Goal: Find specific page/section: Find specific page/section

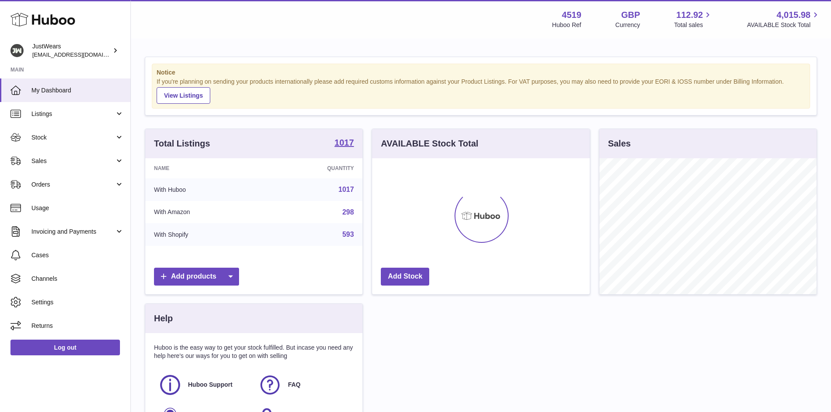
scroll to position [136, 218]
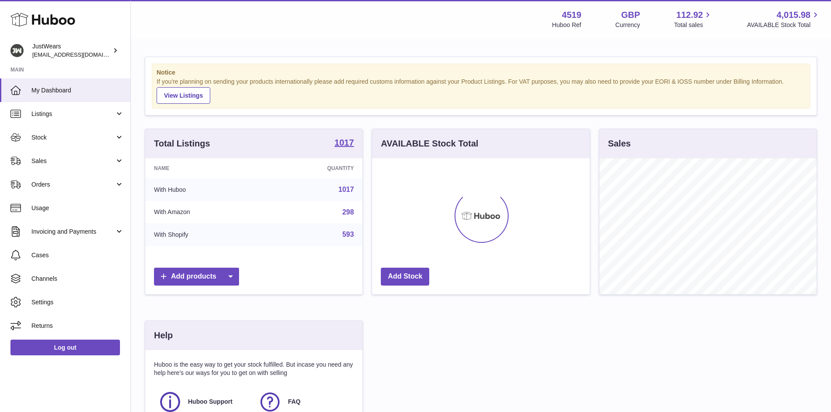
click at [349, 190] on link "1017" at bounding box center [347, 189] width 16 height 7
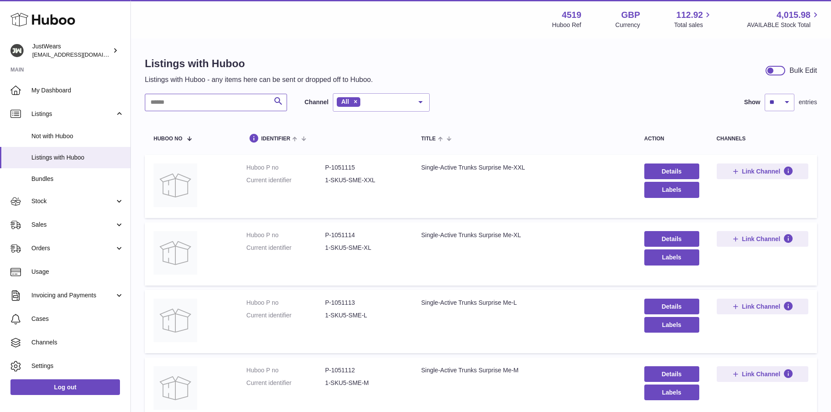
click at [172, 104] on input "text" at bounding box center [216, 102] width 142 height 17
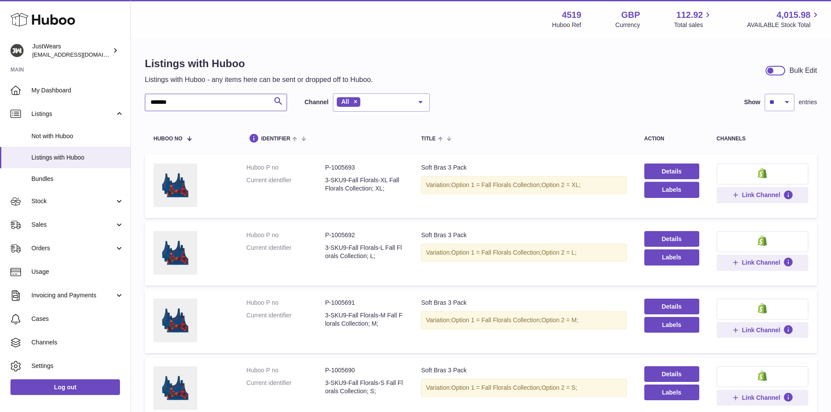
drag, startPoint x: 172, startPoint y: 101, endPoint x: 139, endPoint y: 105, distance: 33.4
paste input "**********"
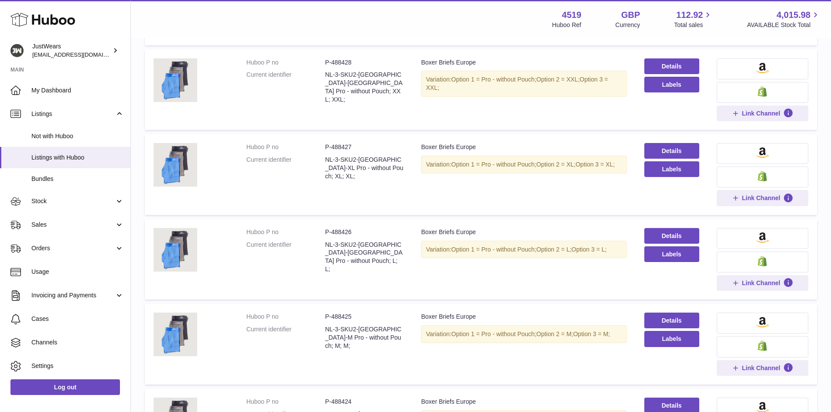
scroll to position [436, 0]
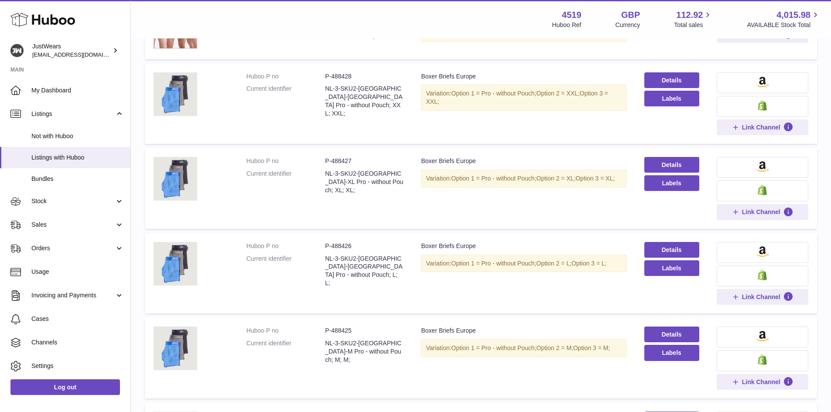
click at [336, 79] on dd "P-488428" at bounding box center [364, 76] width 79 height 8
copy dd "488428"
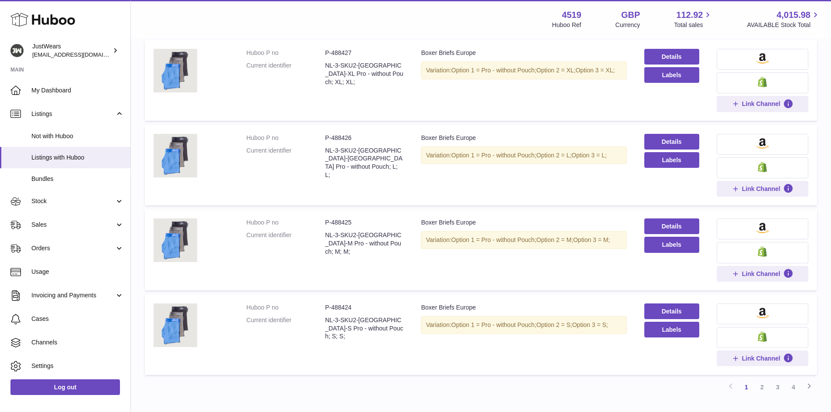
scroll to position [606, 0]
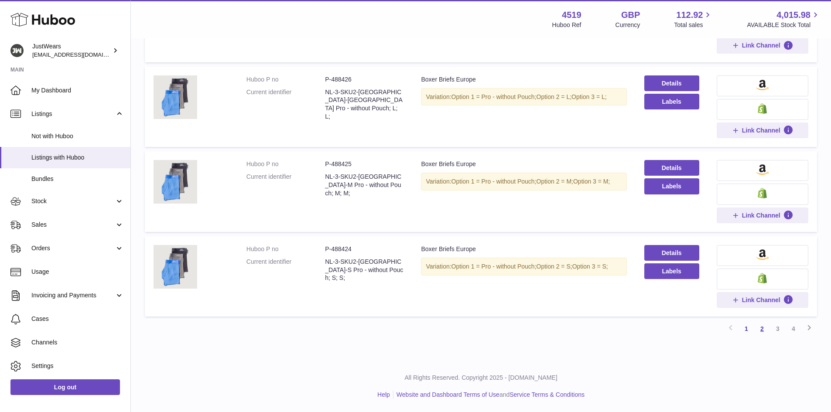
click at [761, 329] on link "2" at bounding box center [762, 329] width 16 height 16
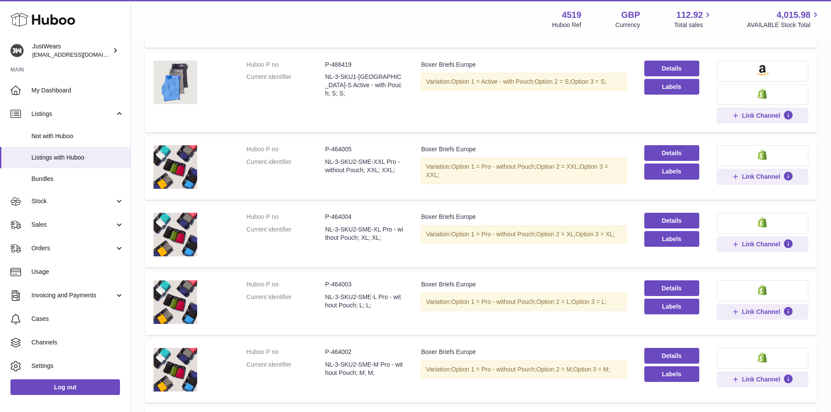
scroll to position [567, 0]
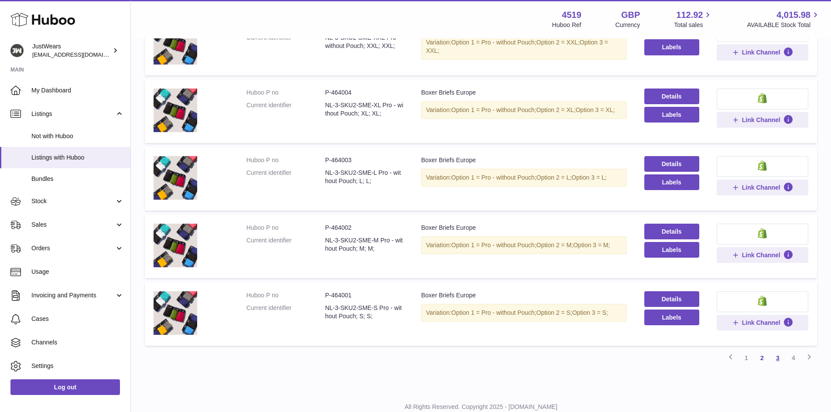
click at [778, 358] on link "3" at bounding box center [778, 358] width 16 height 16
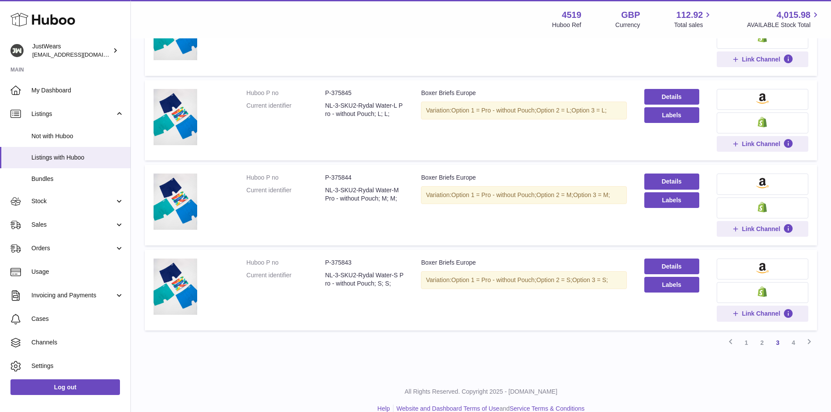
scroll to position [596, 0]
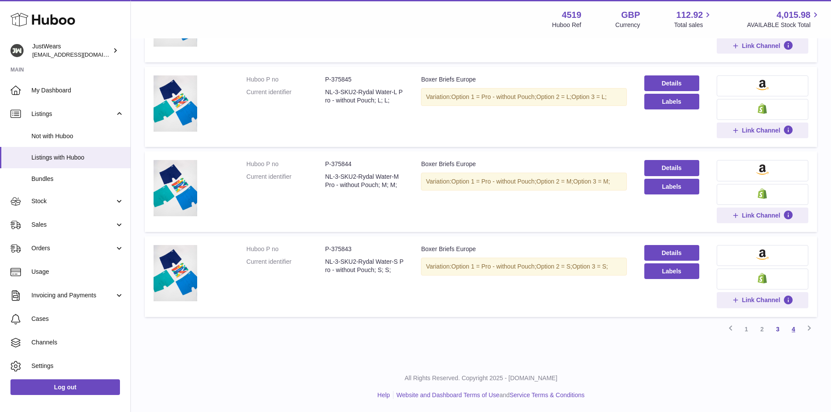
click at [793, 331] on link "4" at bounding box center [794, 330] width 16 height 16
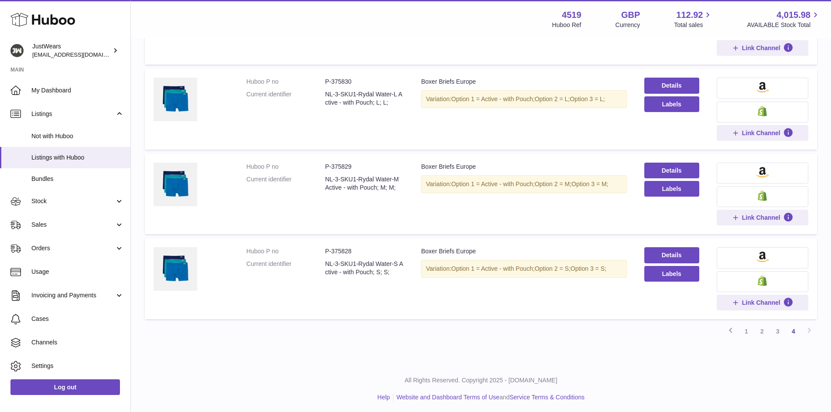
scroll to position [683, 0]
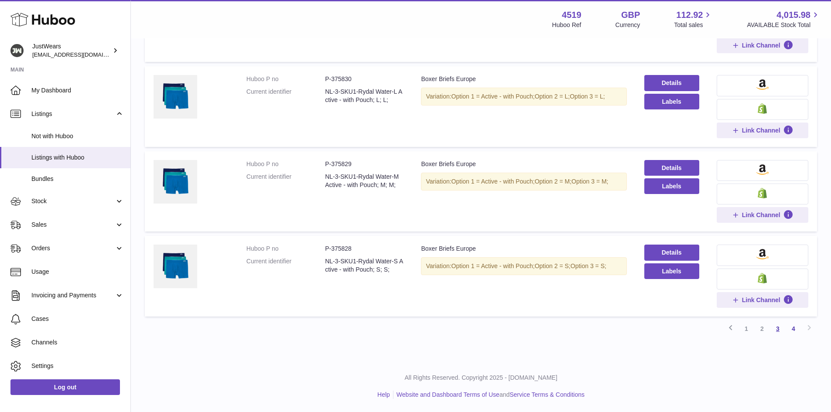
click at [779, 329] on link "3" at bounding box center [778, 329] width 16 height 16
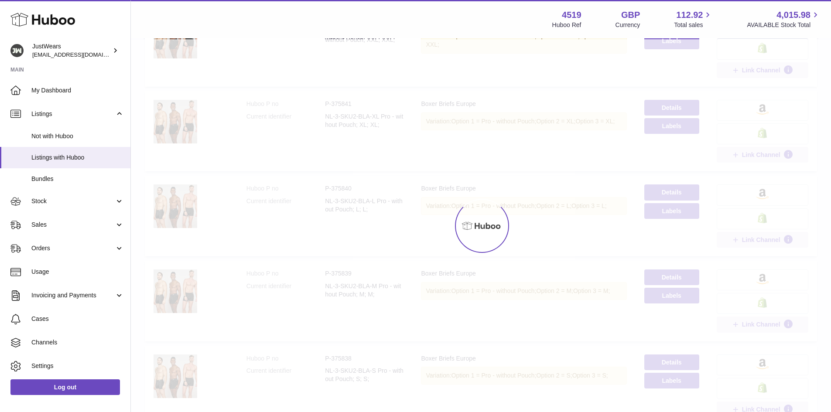
scroll to position [39, 0]
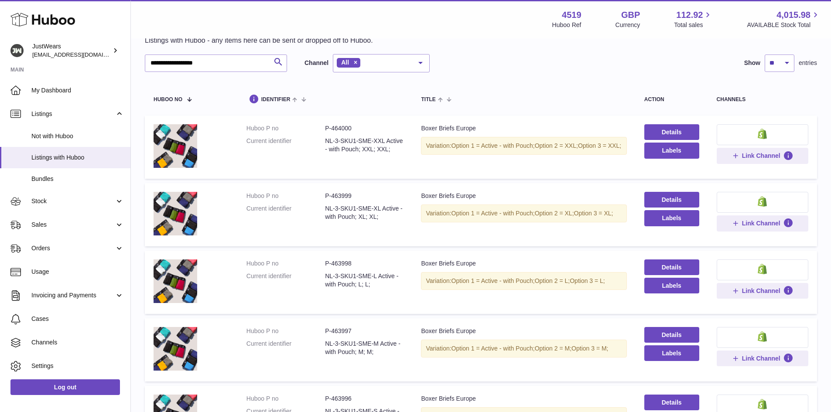
click at [344, 129] on dd "P-464000" at bounding box center [364, 128] width 79 height 8
copy dd "464000"
drag, startPoint x: 216, startPoint y: 65, endPoint x: 118, endPoint y: 57, distance: 98.4
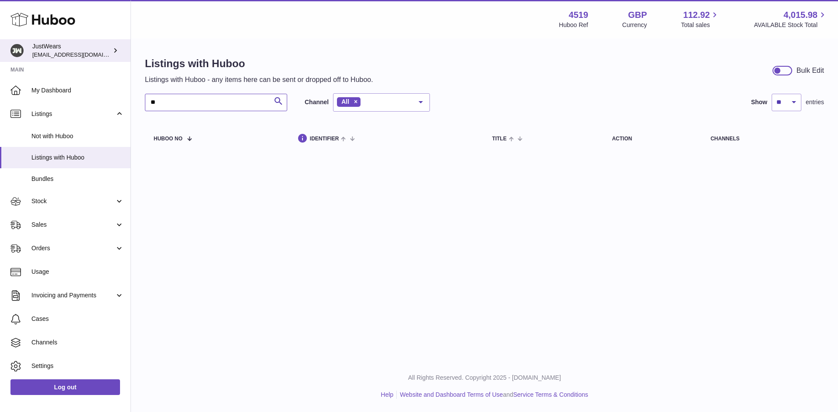
type input "*"
click at [178, 106] on input "text" at bounding box center [216, 102] width 142 height 17
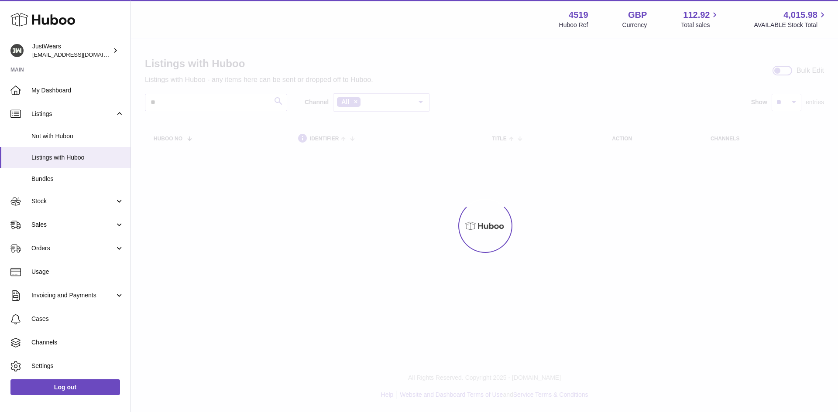
type input "*"
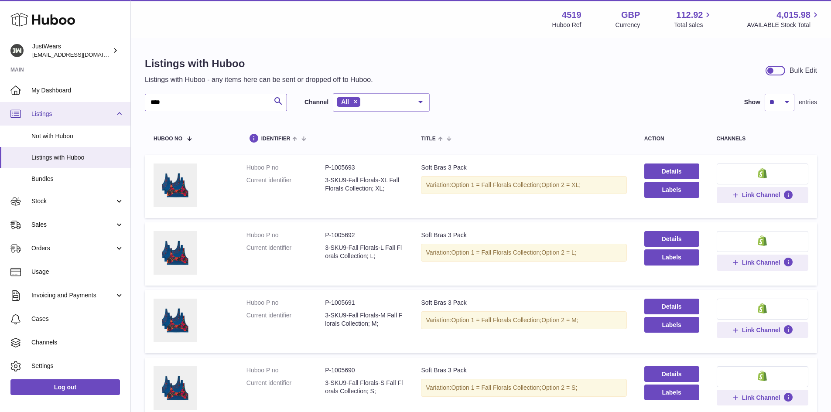
drag, startPoint x: 169, startPoint y: 106, endPoint x: 123, endPoint y: 107, distance: 46.7
paste input "**********"
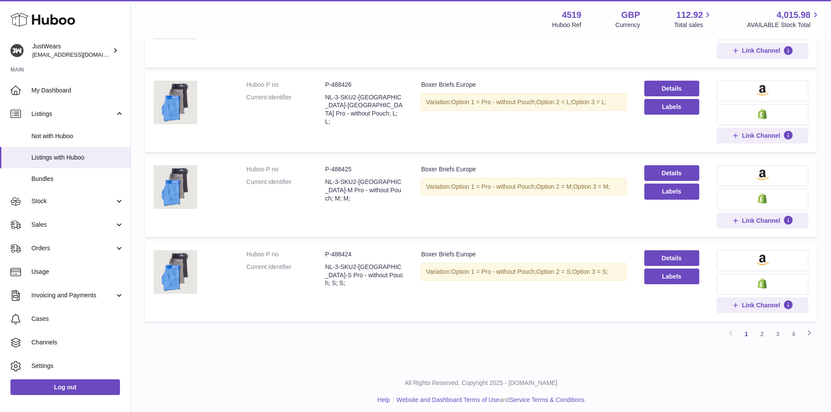
scroll to position [606, 0]
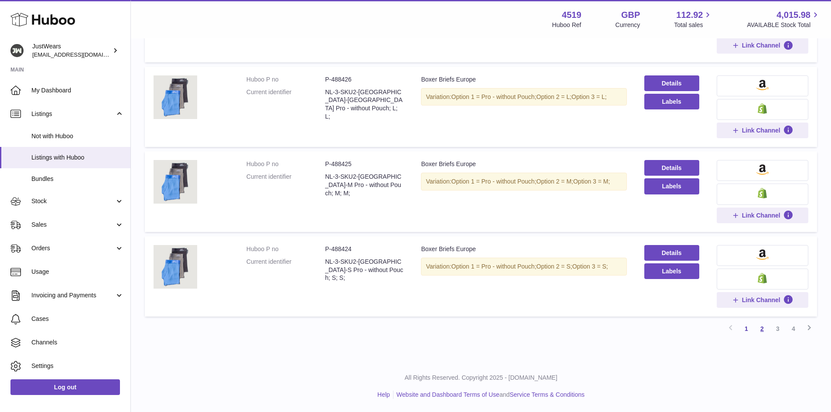
click at [761, 330] on link "2" at bounding box center [762, 329] width 16 height 16
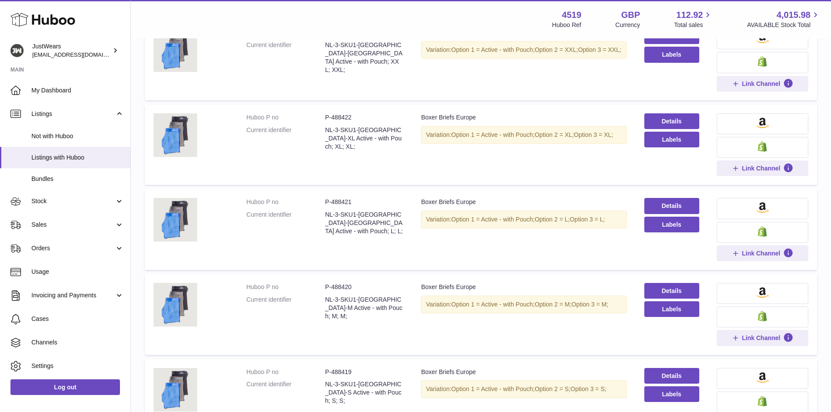
scroll to position [39, 0]
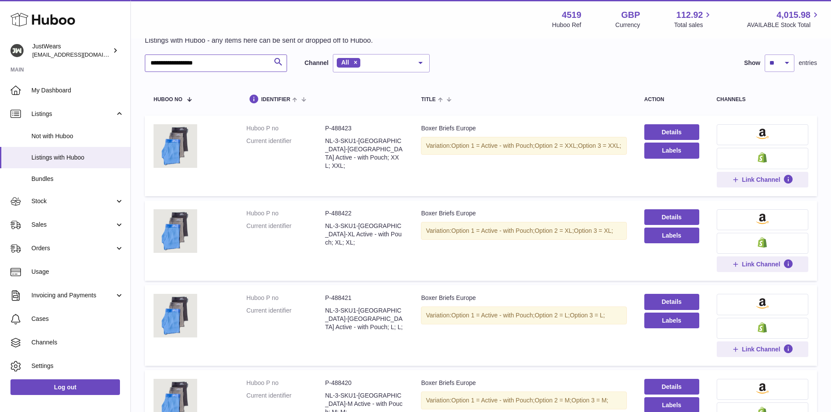
click at [228, 66] on input "**********" at bounding box center [216, 63] width 142 height 17
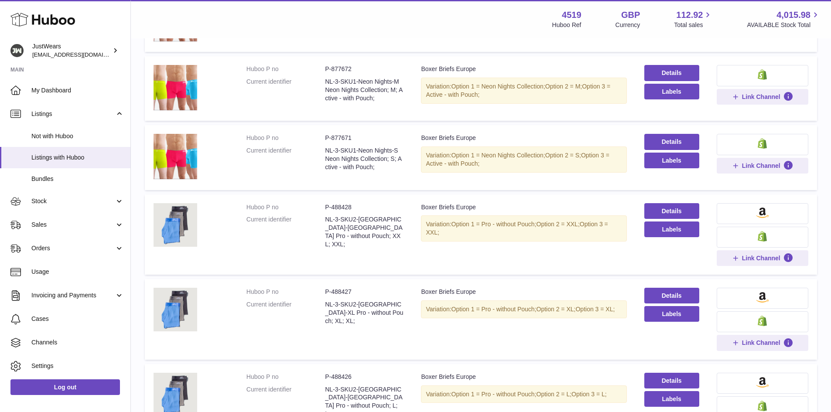
scroll to position [567, 0]
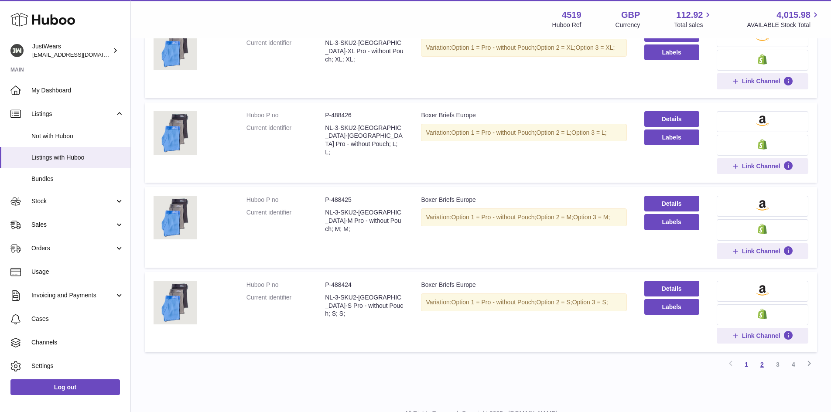
type input "**********"
click at [764, 368] on link "2" at bounding box center [762, 365] width 16 height 16
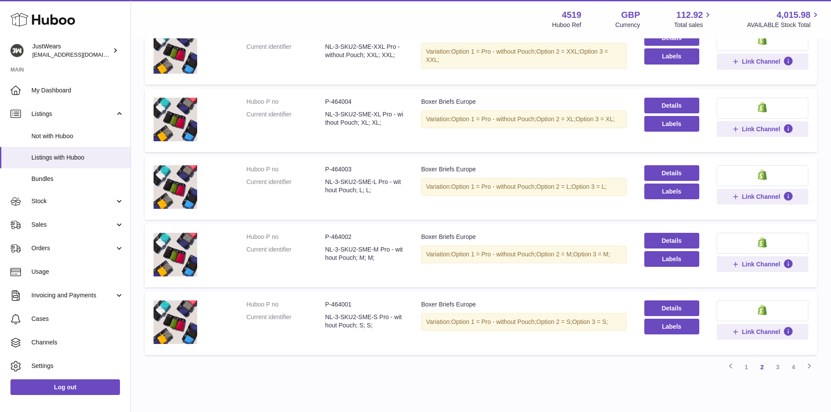
scroll to position [596, 0]
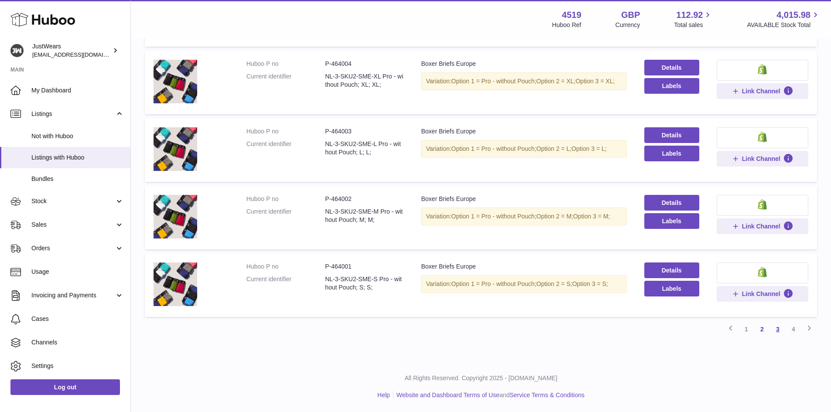
click at [777, 329] on link "3" at bounding box center [778, 330] width 16 height 16
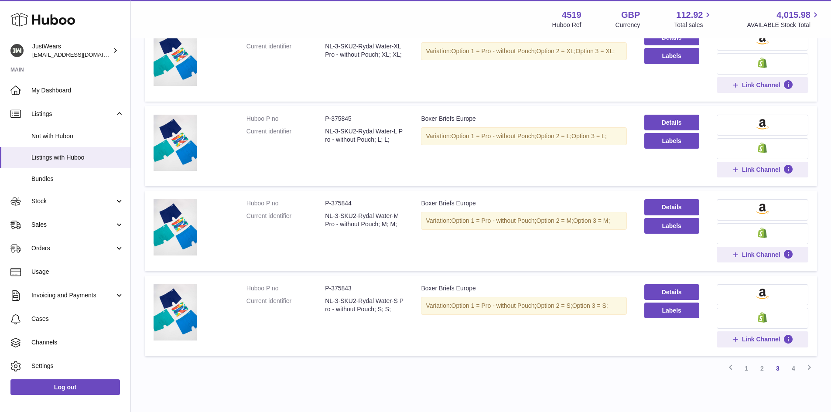
scroll to position [596, 0]
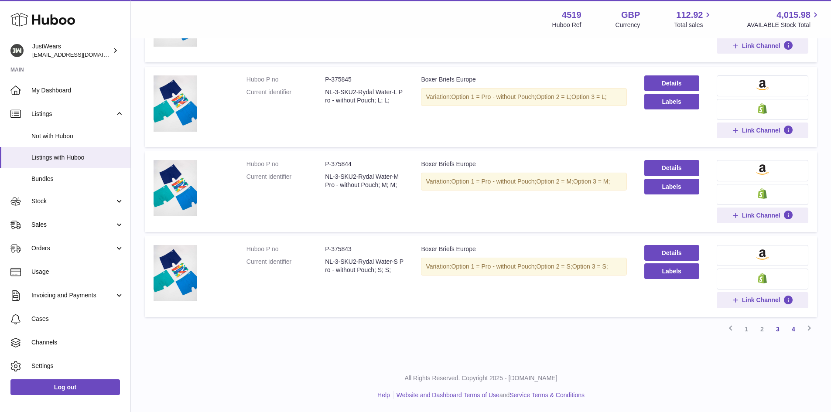
click at [794, 329] on link "4" at bounding box center [794, 330] width 16 height 16
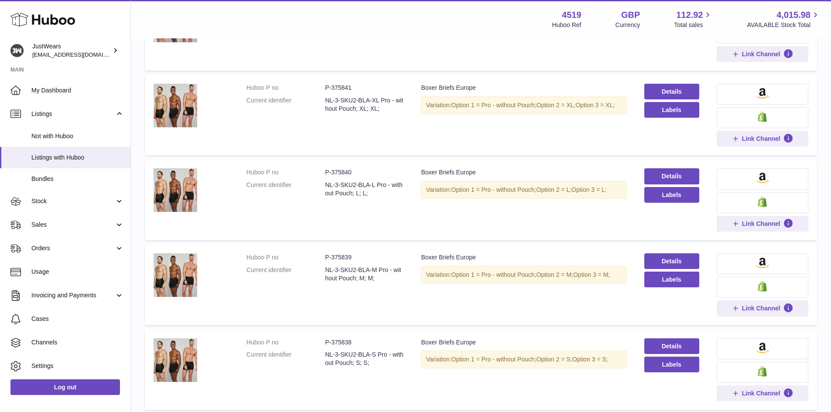
scroll to position [39, 0]
